Goal: Information Seeking & Learning: Learn about a topic

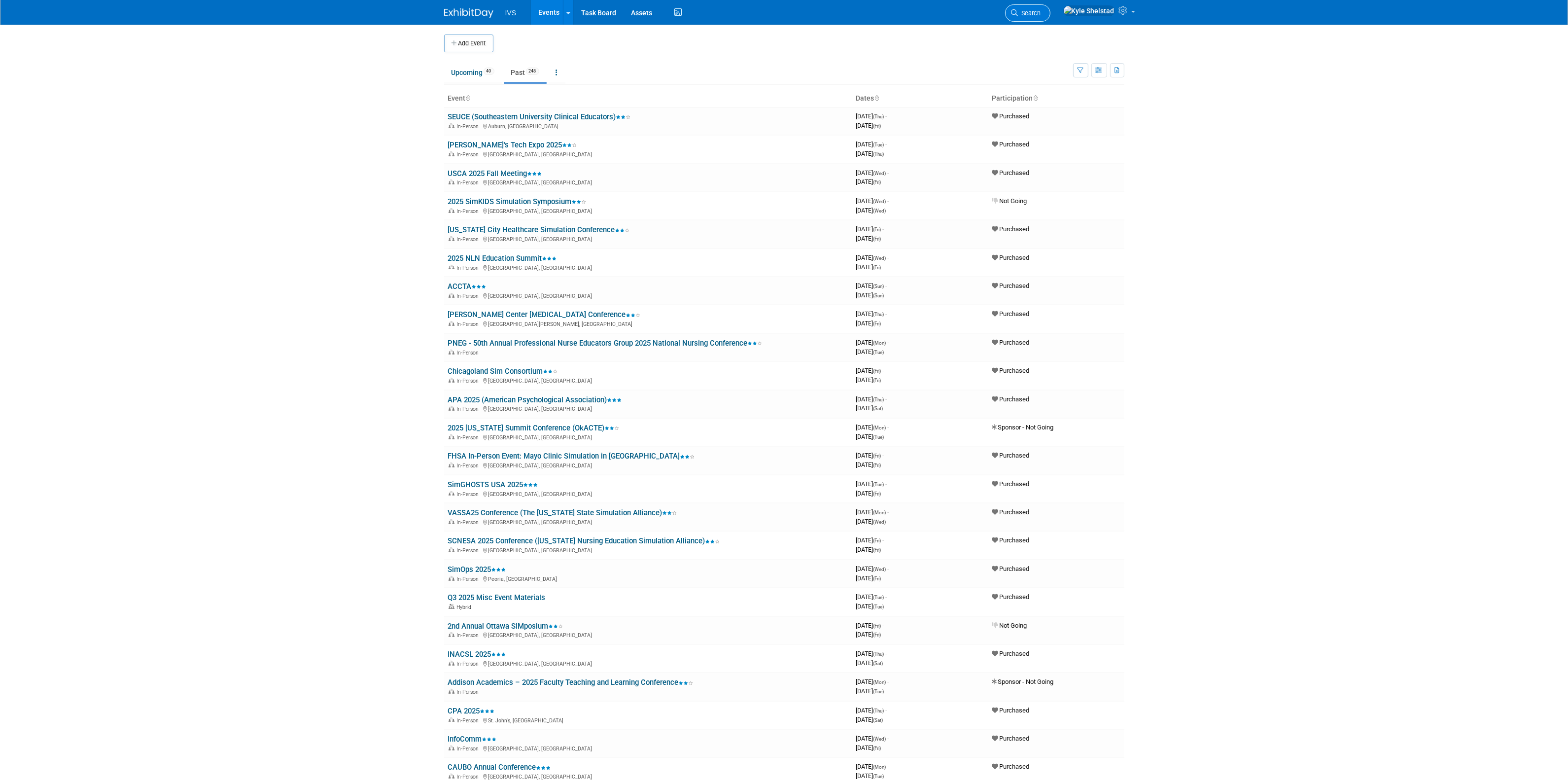
click at [1041, 15] on span "Search" at bounding box center [1029, 13] width 23 height 7
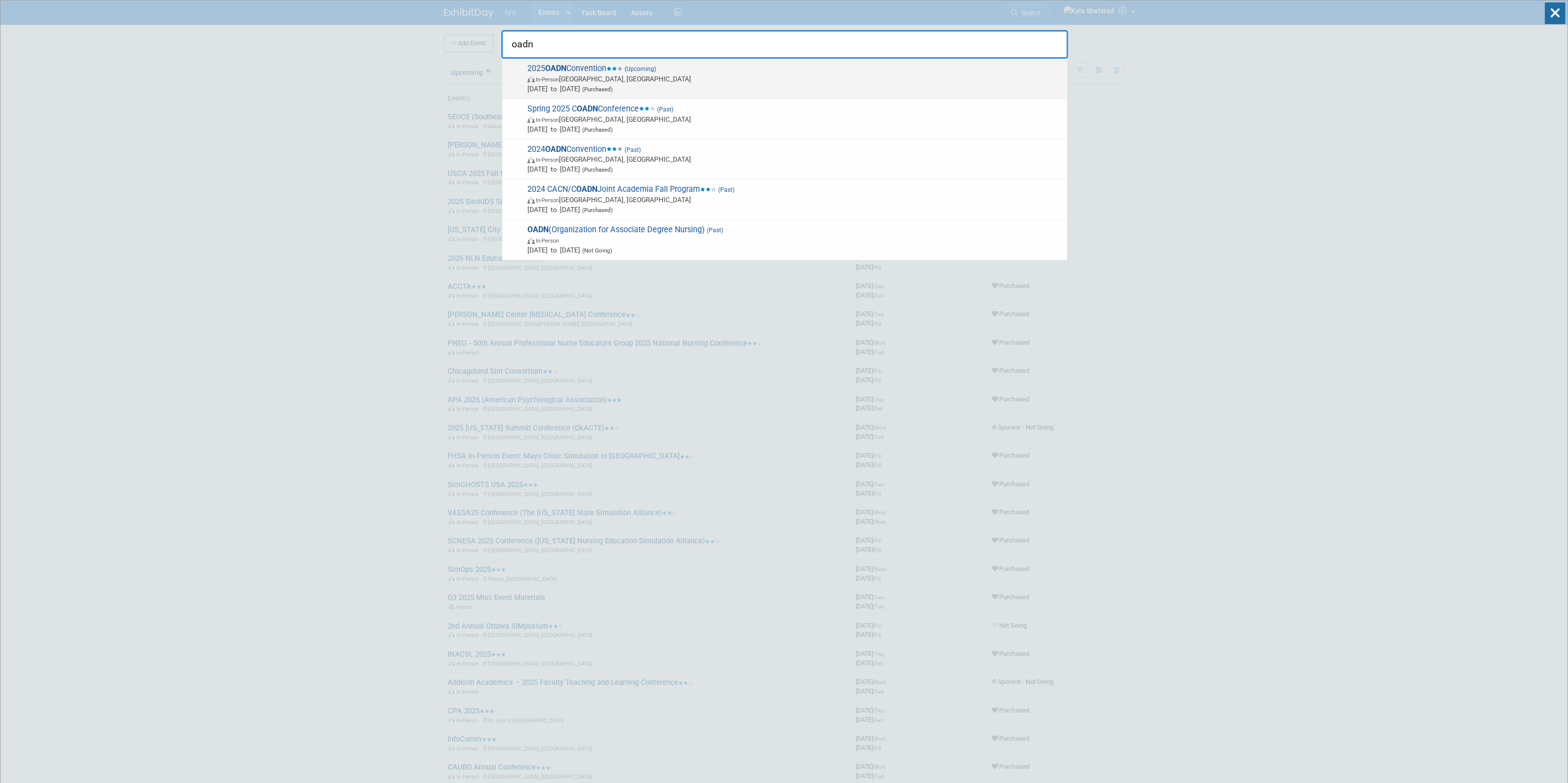
type input "oadn"
click at [674, 87] on span "[DATE] to [DATE] (Purchased)" at bounding box center [794, 89] width 535 height 10
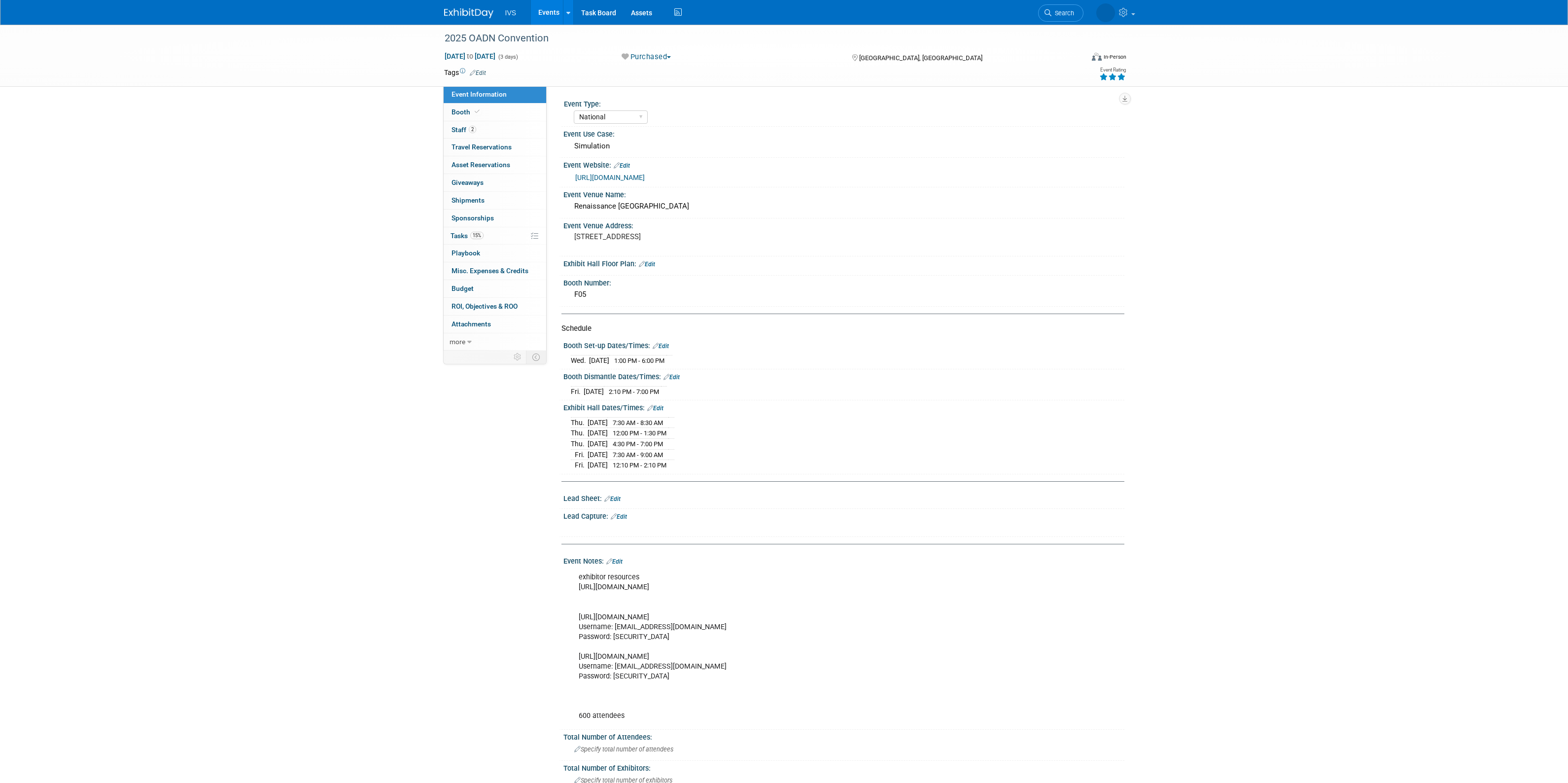
select select "National"
click at [548, 15] on link "Events" at bounding box center [548, 12] width 36 height 24
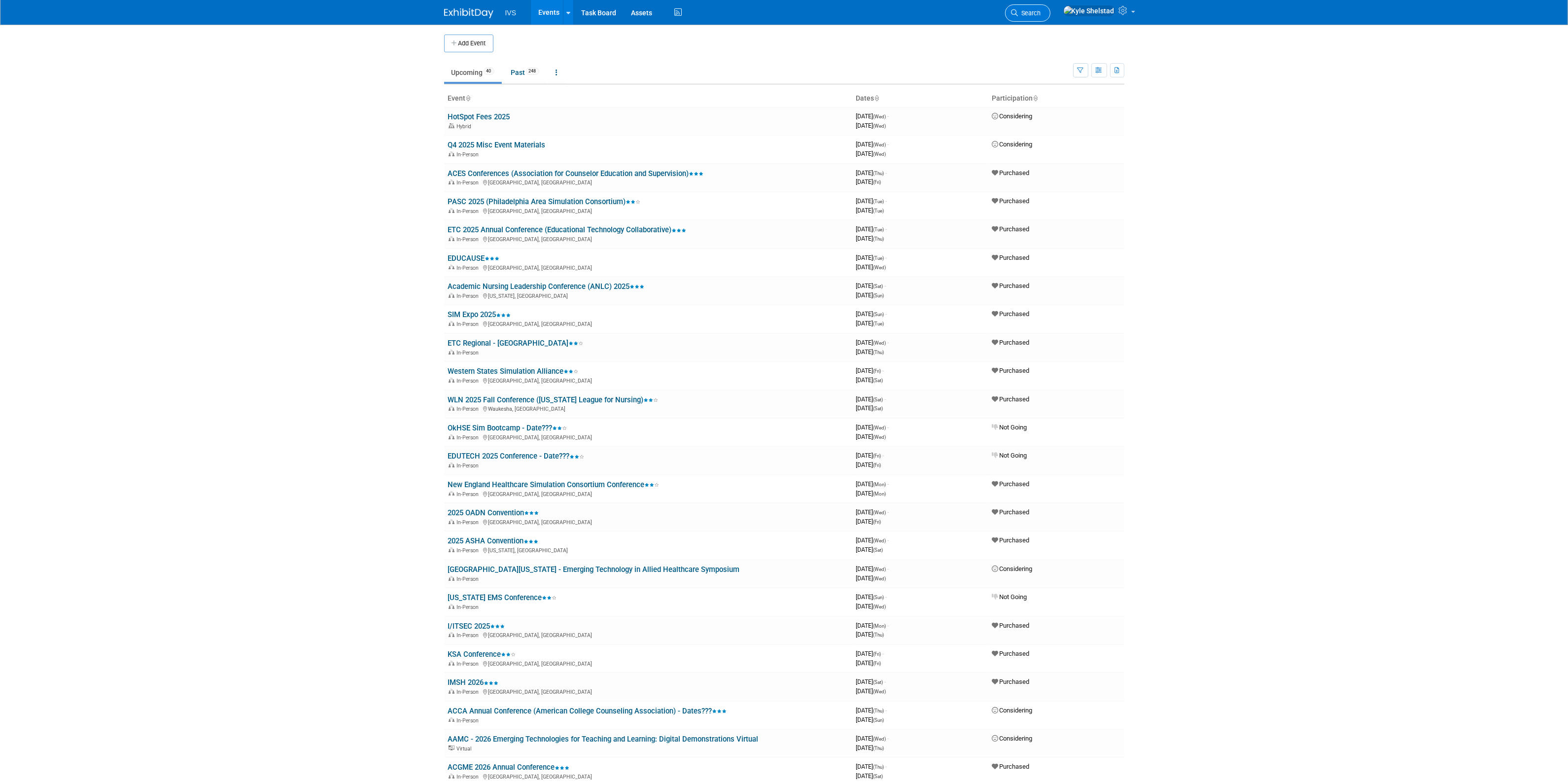
click at [1041, 16] on span "Search" at bounding box center [1029, 13] width 23 height 7
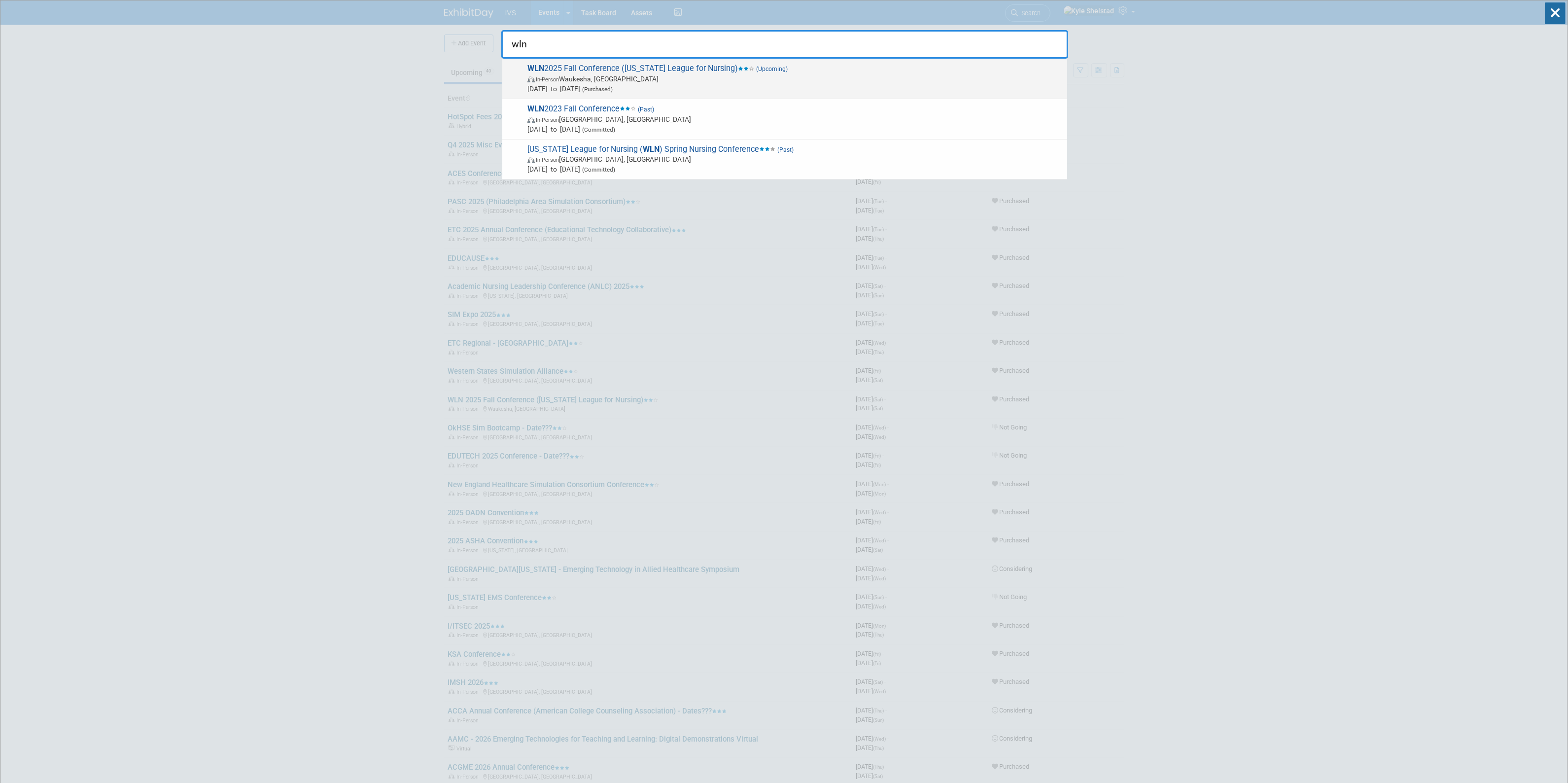
type input "wln"
click at [659, 74] on span "In-Person Waukesha, WI" at bounding box center [794, 79] width 535 height 10
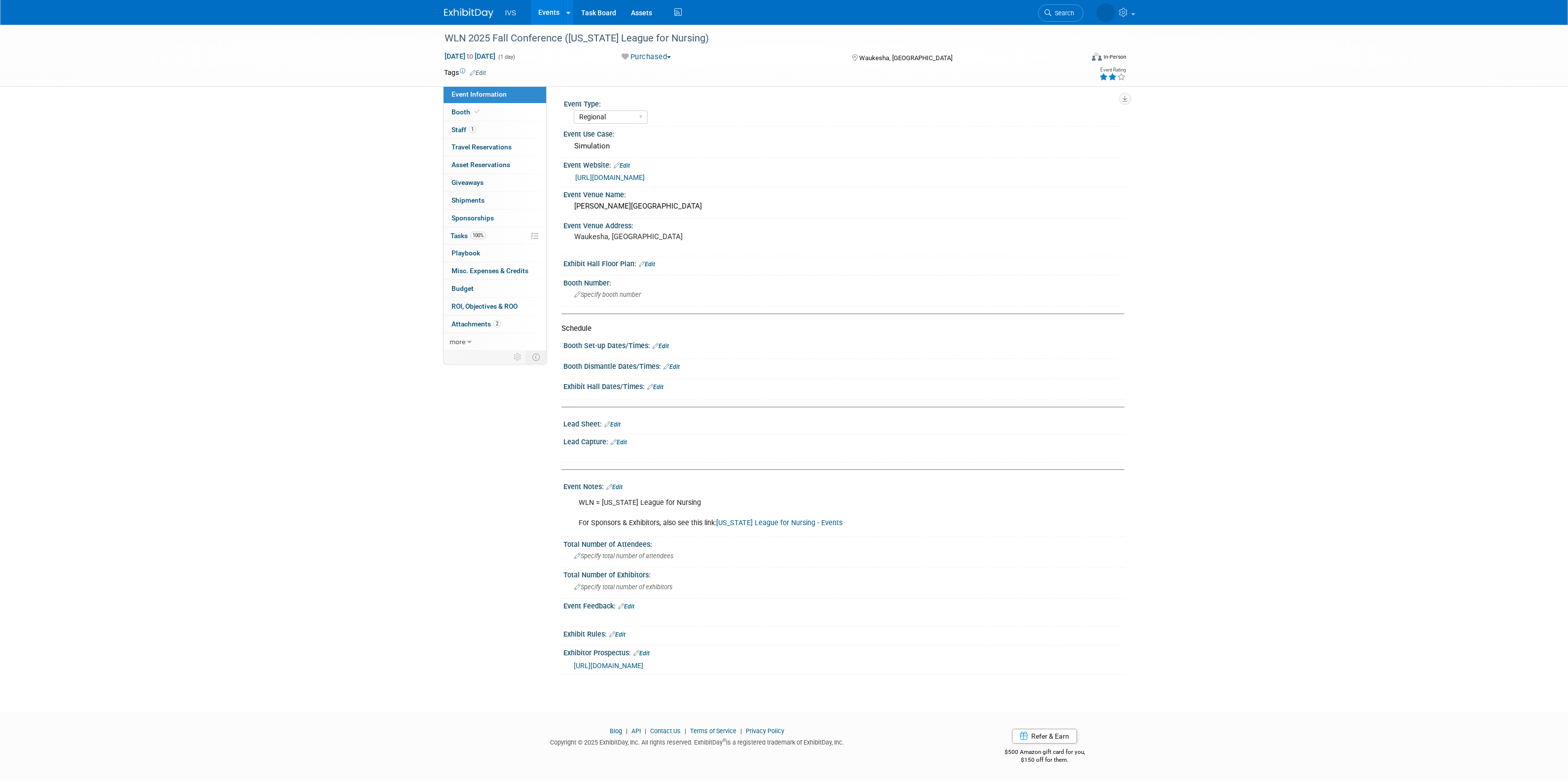
select select "Regional"
click at [515, 113] on link "Booth" at bounding box center [495, 112] width 102 height 17
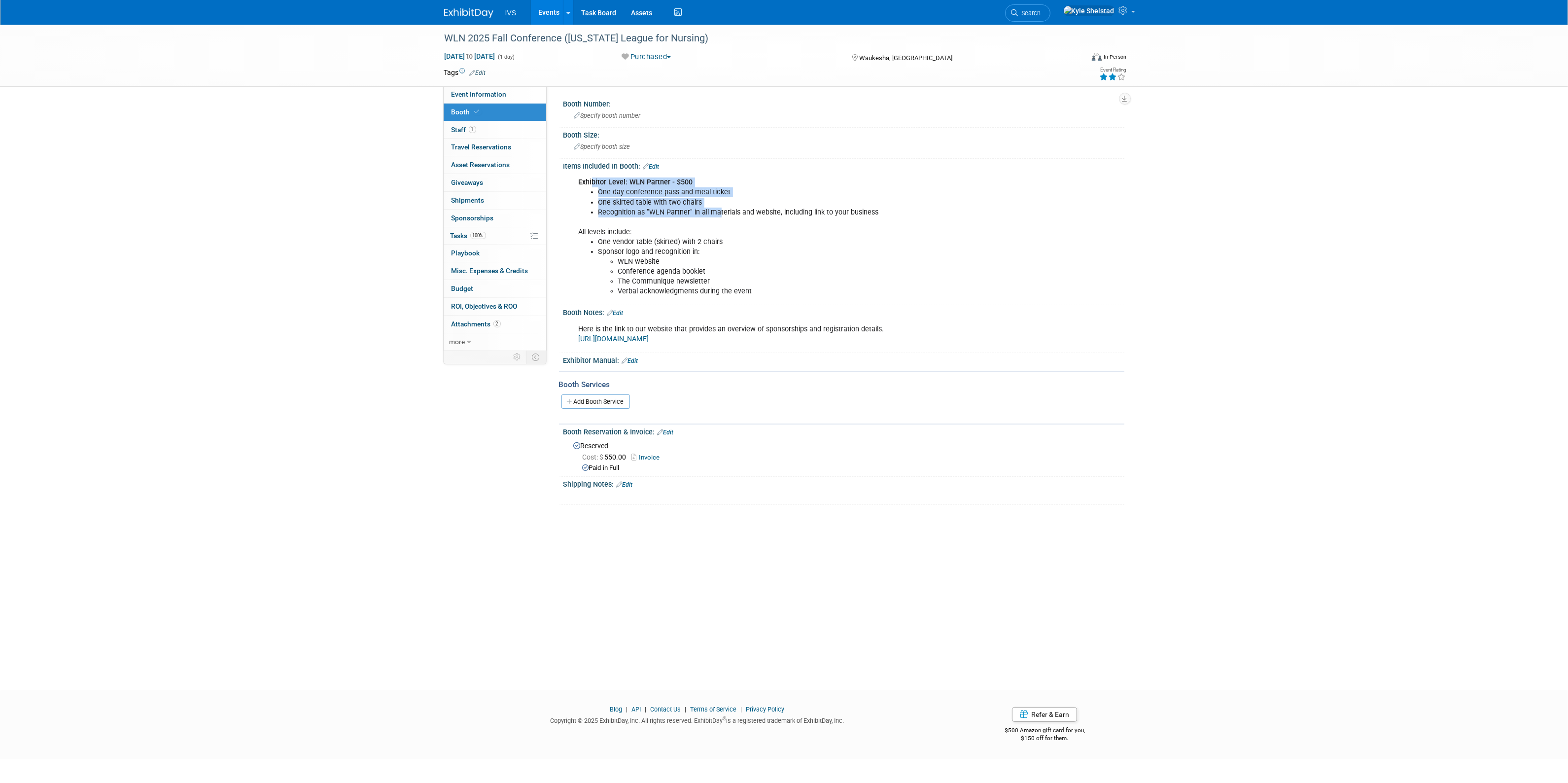
drag, startPoint x: 592, startPoint y: 183, endPoint x: 718, endPoint y: 214, distance: 129.8
click at [718, 214] on div "Exhibitor Level: WLN Partner - $500 One day conference pass and meal ticket One…" at bounding box center [794, 236] width 444 height 128
click at [718, 214] on li "Recognition as "WLN Partner" in all materials and website, including link to yo…" at bounding box center [804, 212] width 411 height 10
drag, startPoint x: 644, startPoint y: 203, endPoint x: 770, endPoint y: 240, distance: 131.3
click at [770, 240] on div "Exhibitor Level: WLN Partner - $500 One day conference pass and meal ticket One…" at bounding box center [794, 236] width 444 height 128
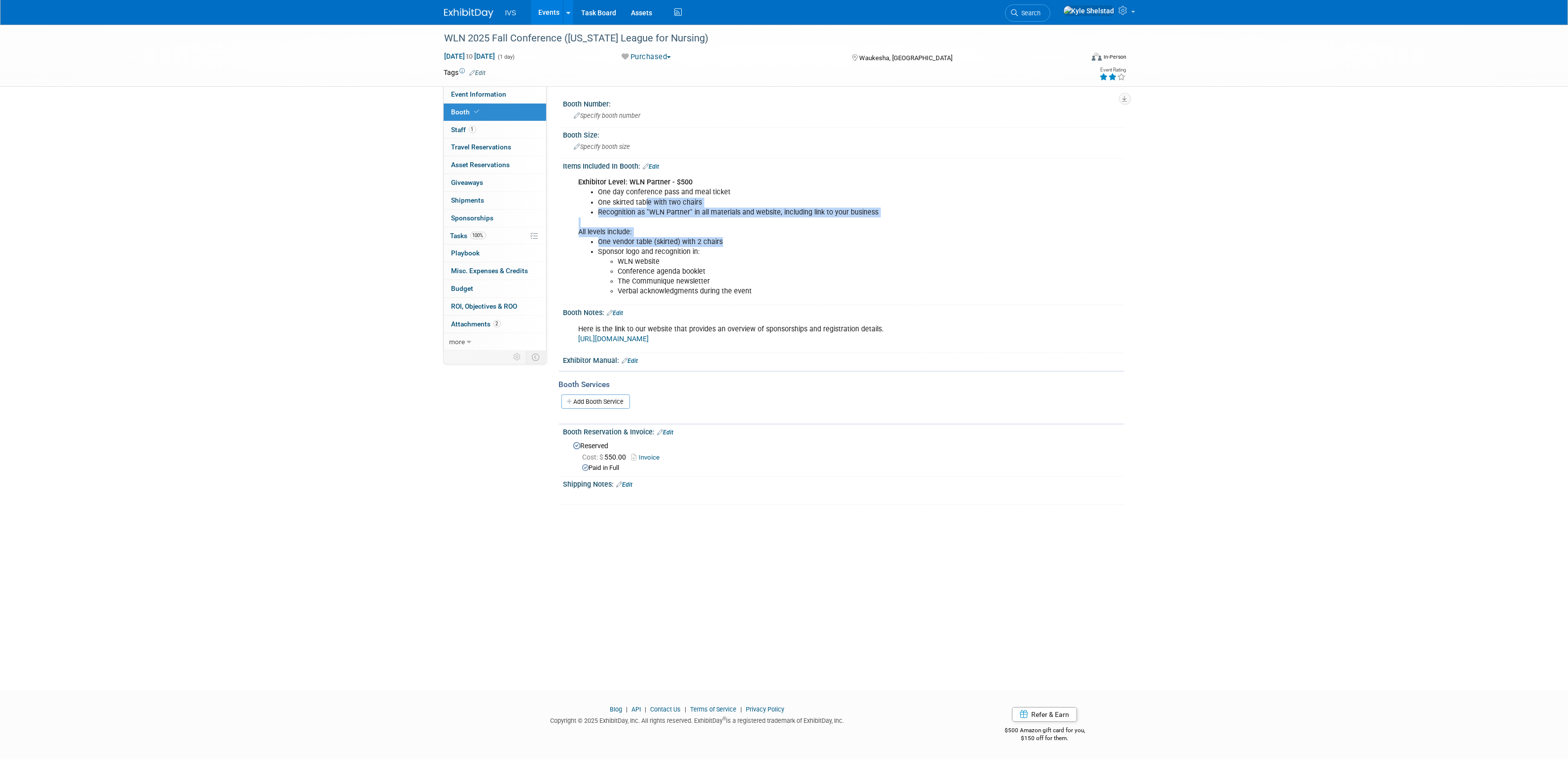
click at [770, 240] on li "One vendor table (skirted) with 2 chairs" at bounding box center [804, 242] width 411 height 10
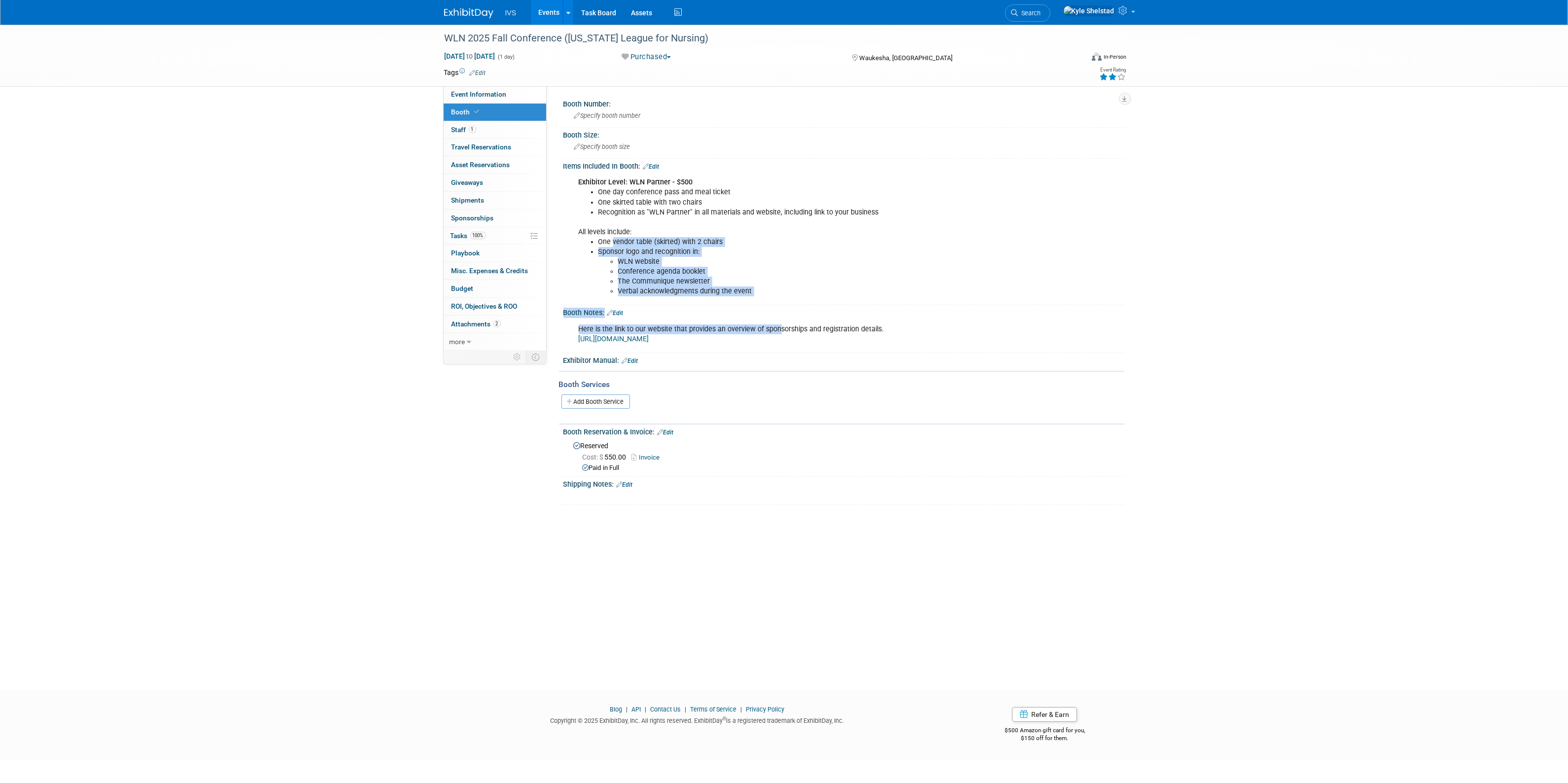
drag, startPoint x: 611, startPoint y: 240, endPoint x: 779, endPoint y: 326, distance: 188.7
click at [779, 326] on div "Booth Number: Specify booth number Booth Size: Specify booth size Edit All leve…" at bounding box center [839, 301] width 556 height 409
click at [757, 284] on li "The Communique newsletter" at bounding box center [814, 281] width 392 height 10
click at [814, 231] on div "Exhibitor Level: WLN Partner - $500 One day conference pass and meal ticket One…" at bounding box center [794, 236] width 444 height 128
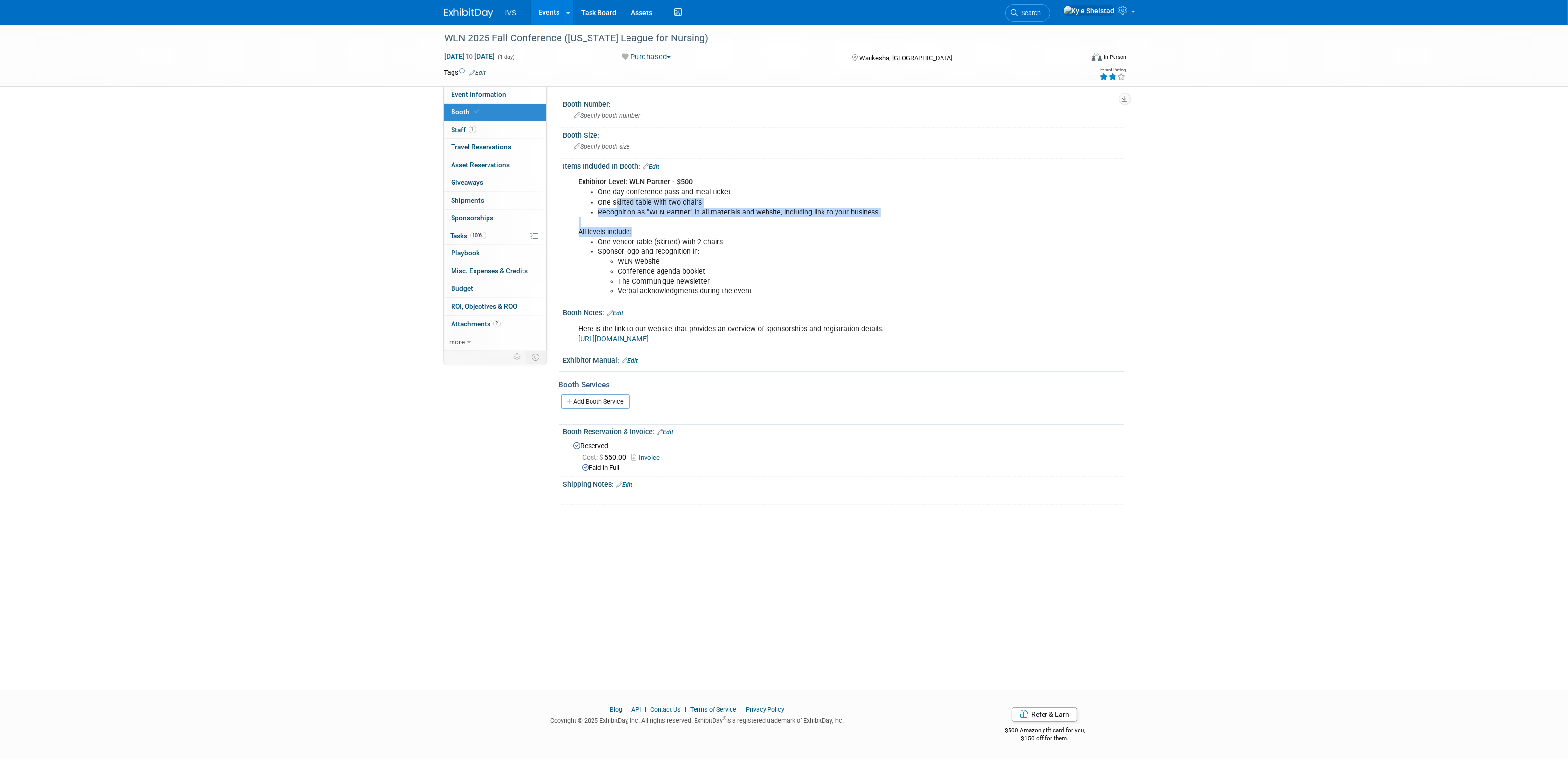
click at [830, 232] on div "Exhibitor Level: WLN Partner - $500 One day conference pass and meal ticket One…" at bounding box center [794, 236] width 444 height 128
drag, startPoint x: 600, startPoint y: 212, endPoint x: 768, endPoint y: 212, distance: 168.0
click at [766, 212] on li "Recognition as "WLN Partner" in all materials and website, including link to yo…" at bounding box center [804, 212] width 411 height 10
drag, startPoint x: 784, startPoint y: 211, endPoint x: 827, endPoint y: 212, distance: 43.0
click at [826, 212] on li "Recognition as "WLN Partner" in all materials and website, including link to yo…" at bounding box center [804, 212] width 411 height 10
